Goal: Task Accomplishment & Management: Complete application form

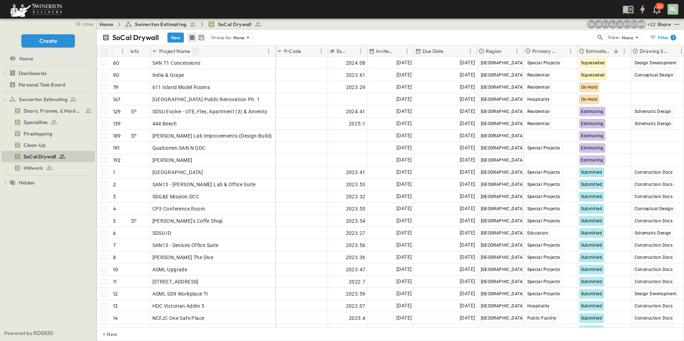
click at [192, 51] on button "Sort" at bounding box center [195, 51] width 8 height 8
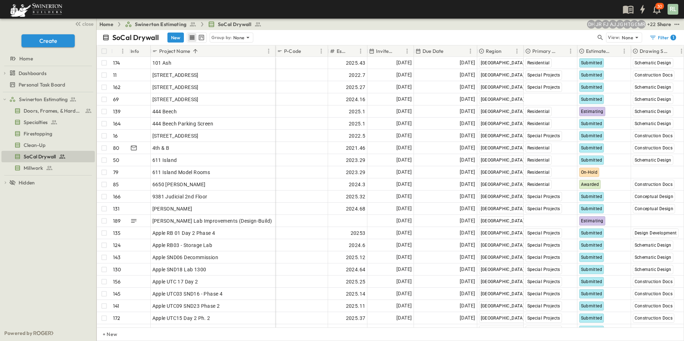
click at [178, 50] on p "Project Name" at bounding box center [174, 51] width 31 height 7
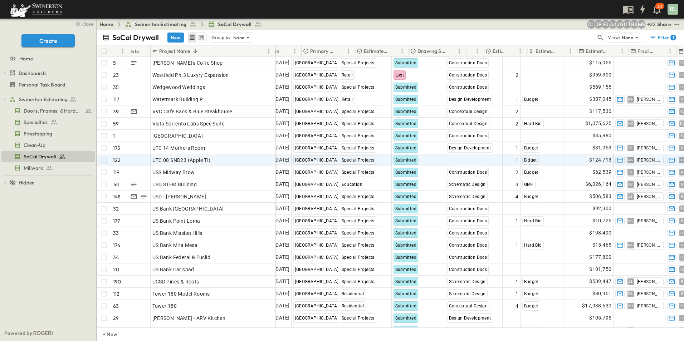
scroll to position [0, 115]
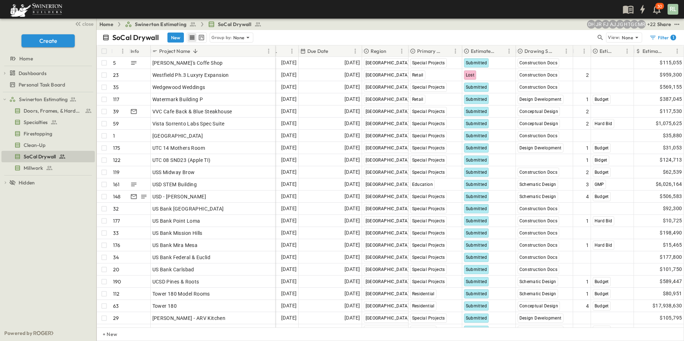
click at [481, 51] on p "Estimate Status" at bounding box center [483, 51] width 25 height 7
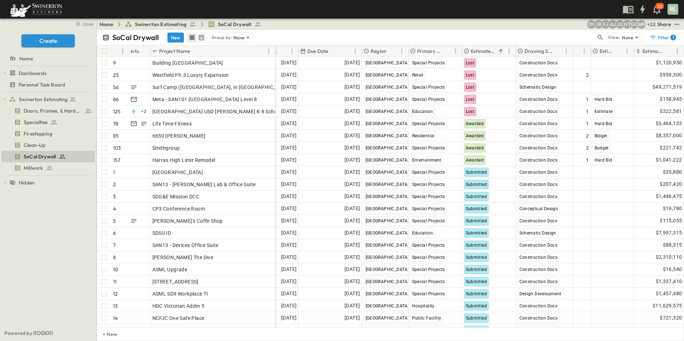
click at [479, 51] on p "Estimate Status" at bounding box center [483, 51] width 25 height 7
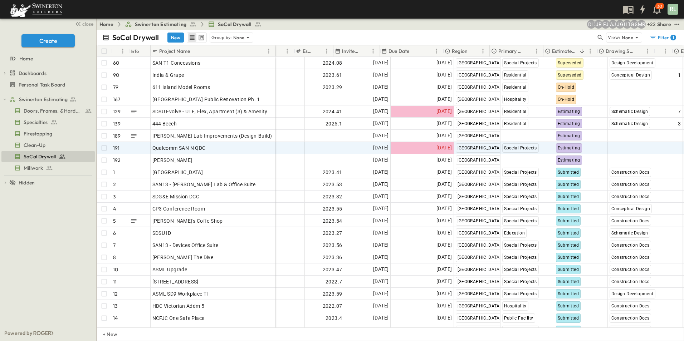
scroll to position [0, 36]
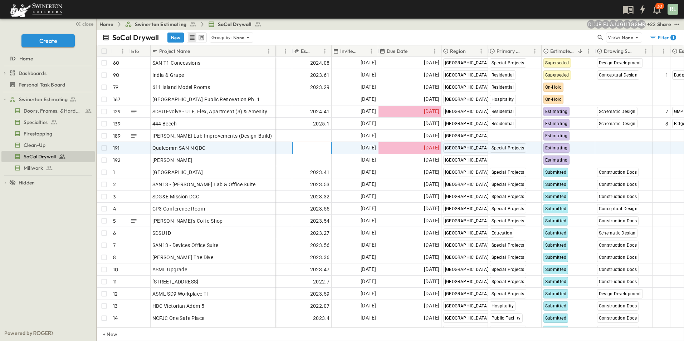
click at [310, 145] on span "Add Number" at bounding box center [314, 147] width 29 height 7
type input "******"
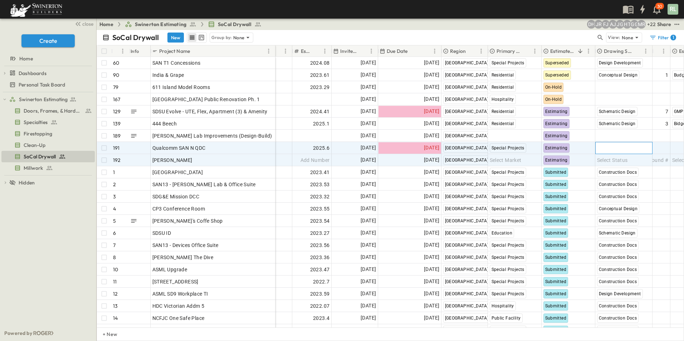
click at [605, 148] on span "Select Status" at bounding box center [612, 147] width 31 height 7
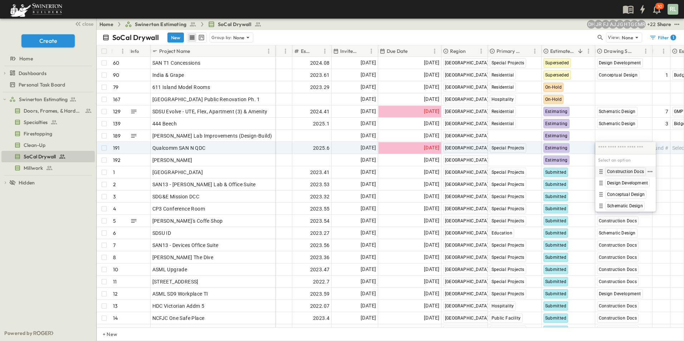
click at [618, 170] on span "Construction Docs" at bounding box center [625, 172] width 37 height 6
click at [660, 148] on span "Add Round #" at bounding box center [653, 147] width 30 height 7
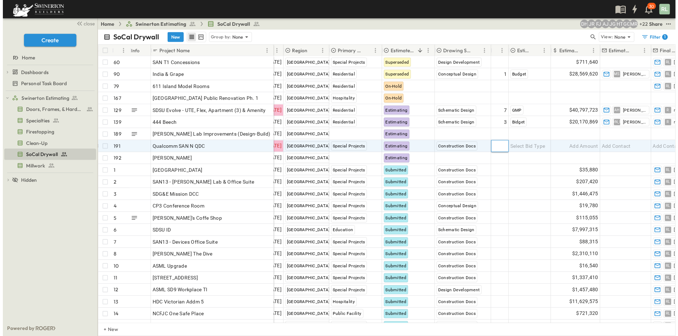
scroll to position [0, 215]
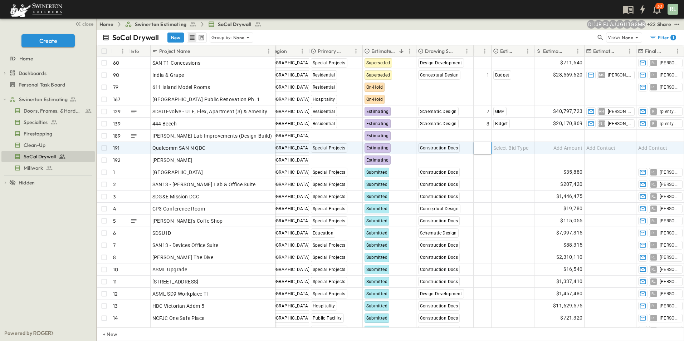
type input "*"
click at [506, 149] on span "Select Bid Type" at bounding box center [510, 147] width 35 height 7
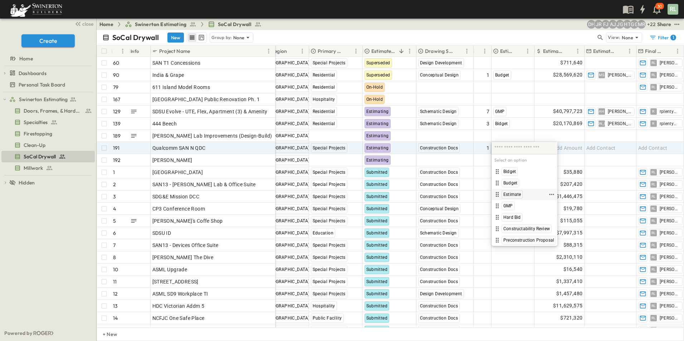
click at [511, 195] on span "Estimate" at bounding box center [512, 195] width 18 height 6
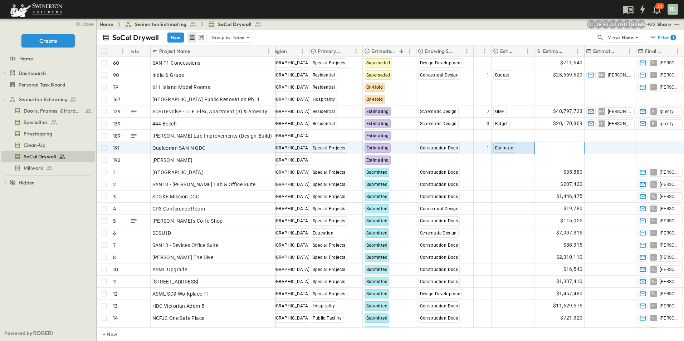
click at [565, 147] on span "Add Amount" at bounding box center [567, 147] width 29 height 7
type input "*****"
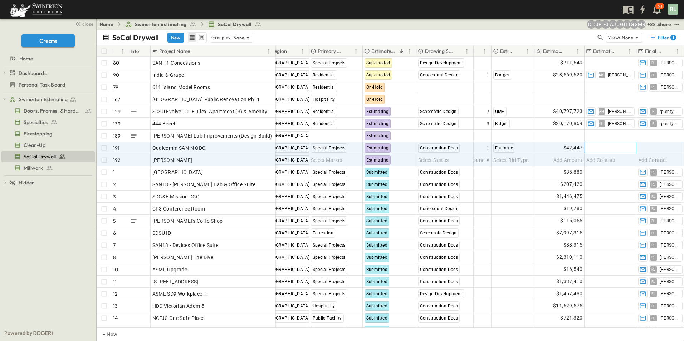
click at [606, 147] on span "Add Contact" at bounding box center [600, 147] width 29 height 7
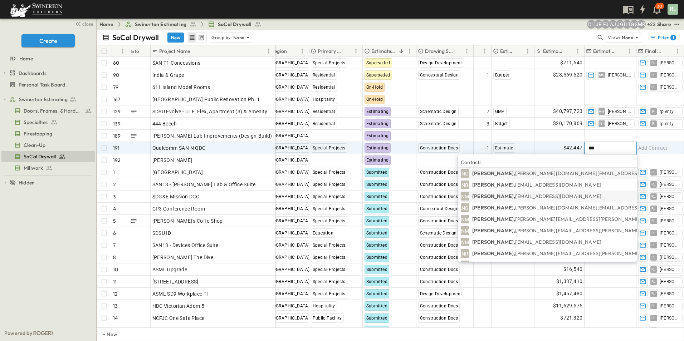
type input "***"
click at [560, 196] on span "[EMAIL_ADDRESS][DOMAIN_NAME]" at bounding box center [558, 196] width 86 height 6
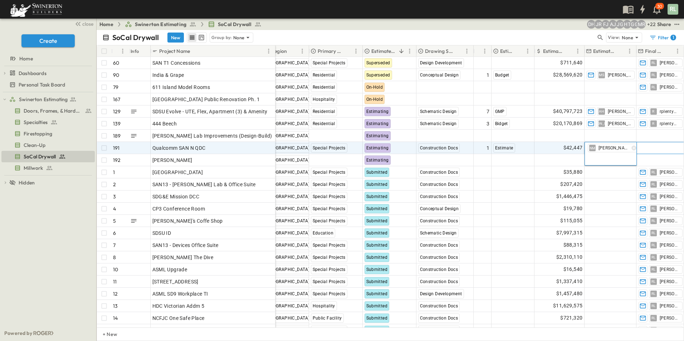
click at [649, 146] on span "Add Contact" at bounding box center [652, 147] width 29 height 7
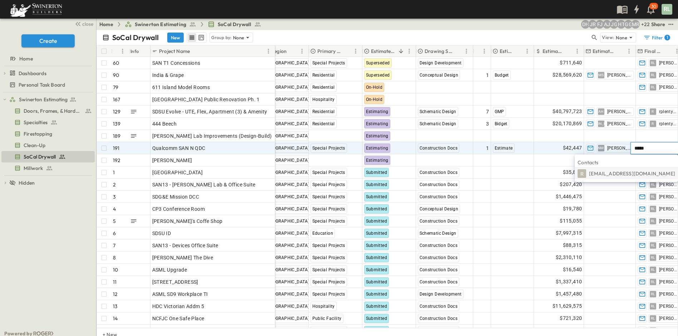
type input "*****"
click at [635, 173] on span "[EMAIL_ADDRESS][DOMAIN_NAME]" at bounding box center [632, 173] width 86 height 6
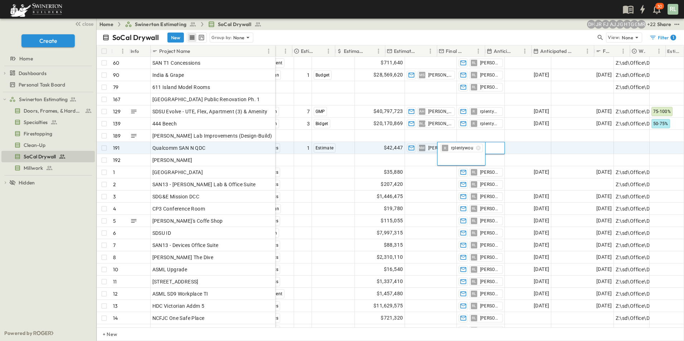
scroll to position [0, 429]
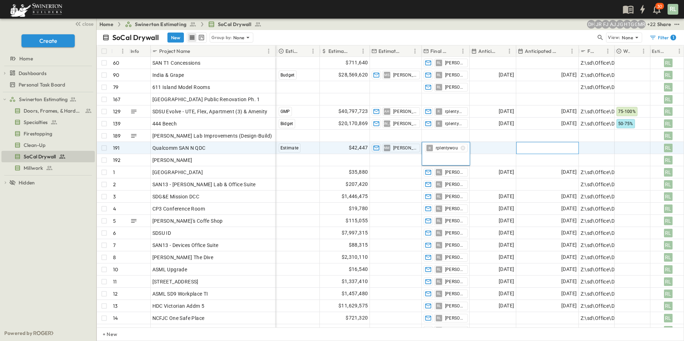
click at [565, 148] on span "Add Date" at bounding box center [565, 147] width 21 height 7
click at [487, 151] on div "Add Date" at bounding box center [493, 147] width 46 height 11
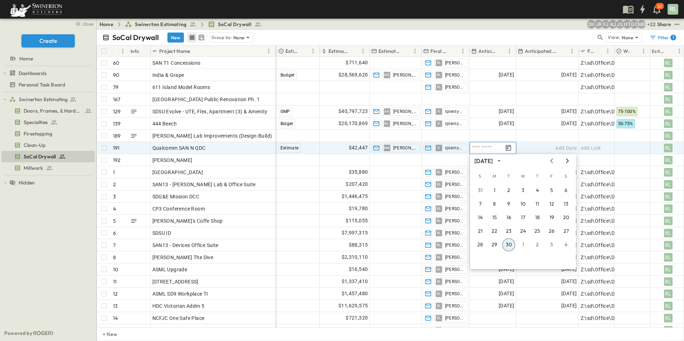
click at [569, 162] on icon "Next month" at bounding box center [567, 161] width 9 height 6
click at [567, 162] on icon "Next month" at bounding box center [567, 160] width 3 height 5
click at [495, 191] on button "1" at bounding box center [494, 190] width 13 height 13
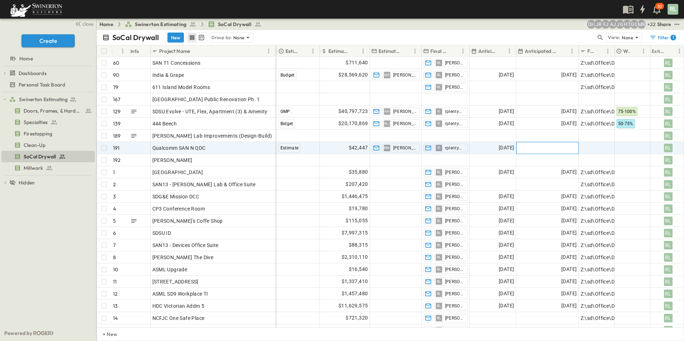
drag, startPoint x: 553, startPoint y: 148, endPoint x: 562, endPoint y: 149, distance: 9.3
click at [553, 148] on div "Add Date" at bounding box center [547, 147] width 62 height 11
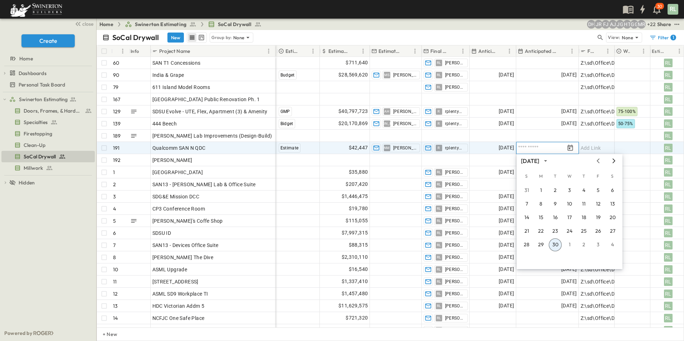
click at [613, 159] on icon "Next month" at bounding box center [613, 160] width 3 height 5
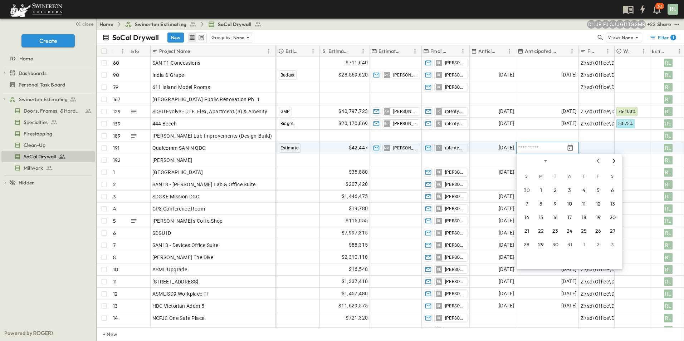
click at [613, 159] on icon "Next month" at bounding box center [613, 160] width 3 height 5
click at [557, 245] on button "30" at bounding box center [555, 245] width 13 height 13
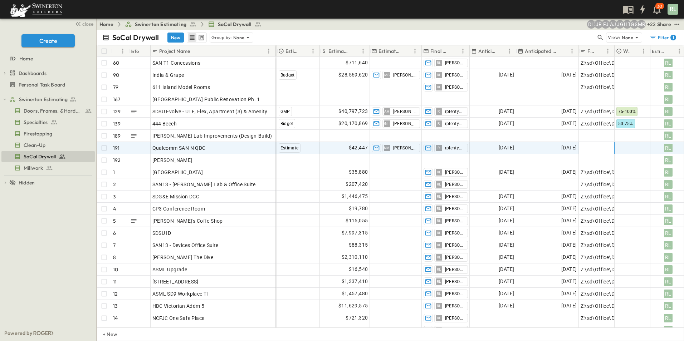
click at [585, 149] on span "Add Link" at bounding box center [590, 147] width 20 height 7
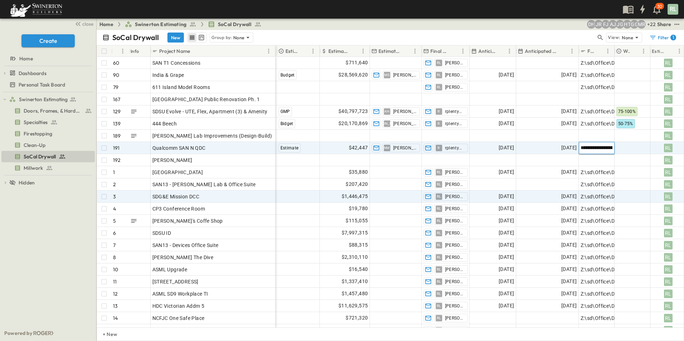
scroll to position [0, 164]
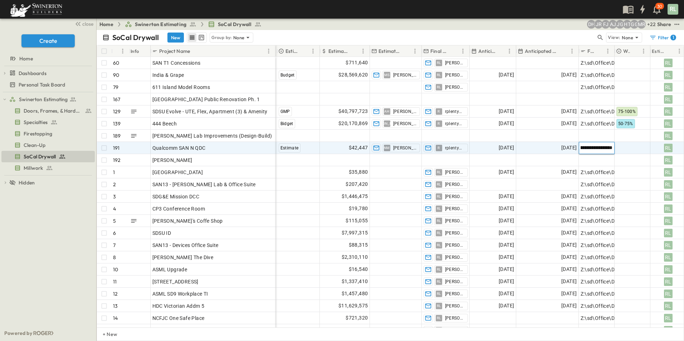
type input "**********"
click at [627, 144] on div at bounding box center [632, 147] width 35 height 11
click at [634, 171] on span "75-100%" at bounding box center [634, 172] width 17 height 6
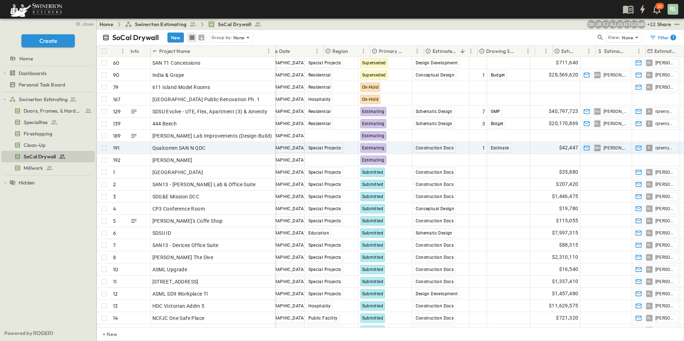
scroll to position [0, 143]
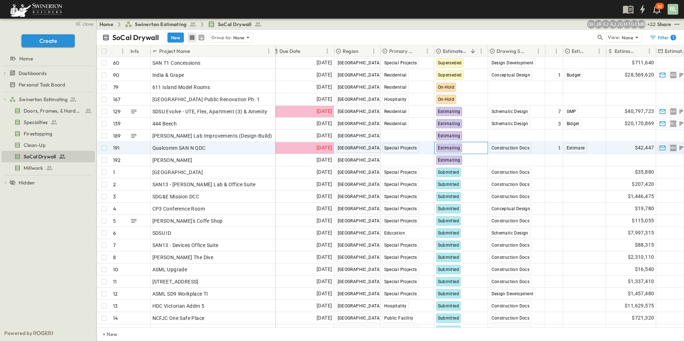
click at [451, 148] on span "Estimating" at bounding box center [449, 148] width 23 height 5
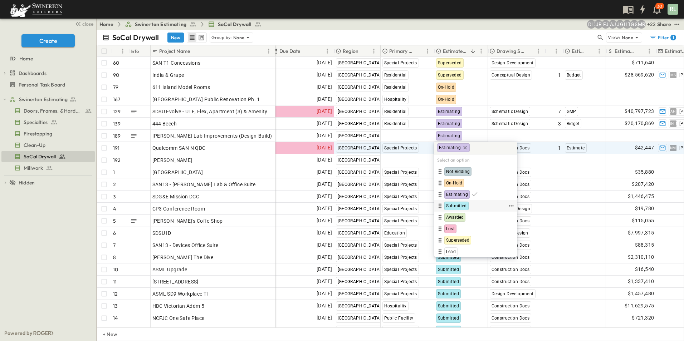
click at [460, 205] on span "Submitted" at bounding box center [456, 206] width 21 height 6
